Goal: Entertainment & Leisure: Consume media (video, audio)

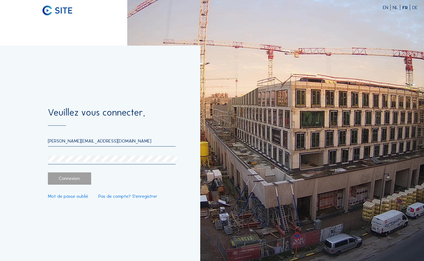
type input "[PERSON_NAME][EMAIL_ADDRESS][DOMAIN_NAME]"
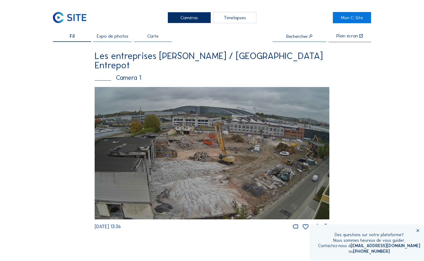
click at [120, 139] on img at bounding box center [212, 153] width 234 height 133
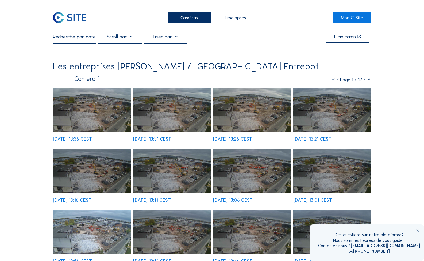
click at [106, 103] on img at bounding box center [92, 110] width 78 height 44
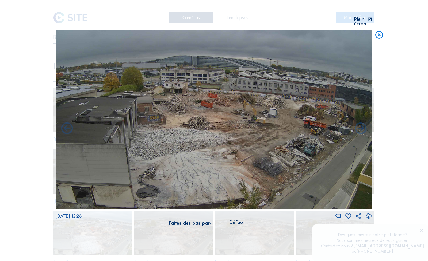
click at [240, 14] on div "Scroll pour voyager dans le temps | Appuie sur le 'Alt' Bouton + Scroll pour Zo…" at bounding box center [214, 116] width 316 height 233
click at [379, 30] on icon at bounding box center [378, 35] width 9 height 10
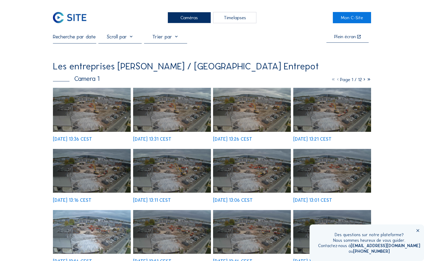
click at [240, 20] on div "Timelapses" at bounding box center [234, 17] width 43 height 11
